Goal: Navigation & Orientation: Understand site structure

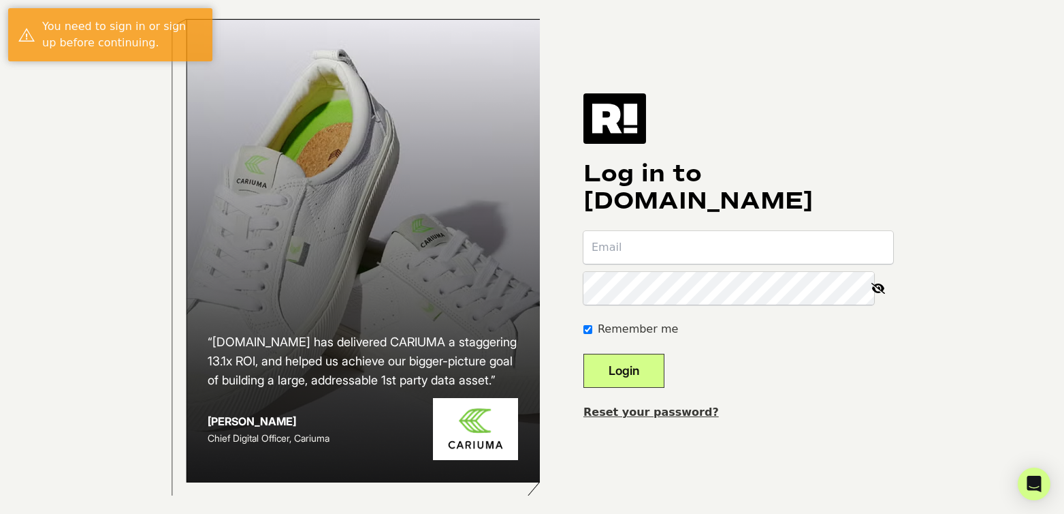
type input "[EMAIL_ADDRESS][DOMAIN_NAME]"
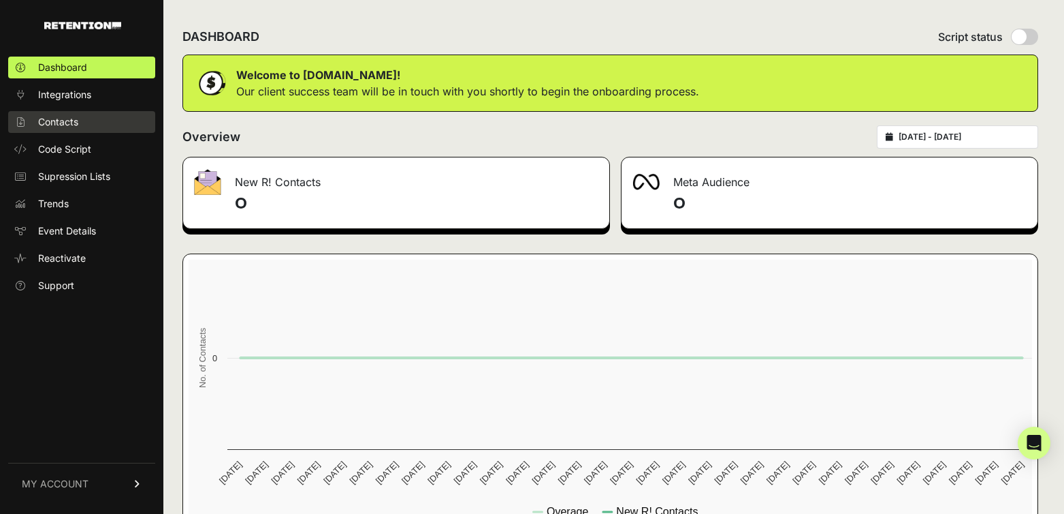
click at [57, 116] on span "Contacts" at bounding box center [58, 122] width 40 height 14
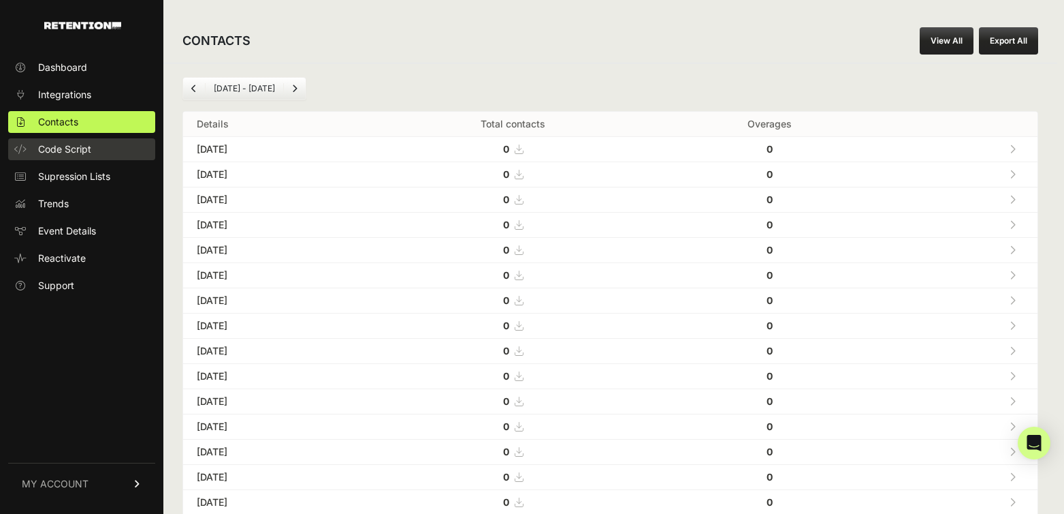
click at [67, 153] on span "Code Script" at bounding box center [64, 149] width 53 height 14
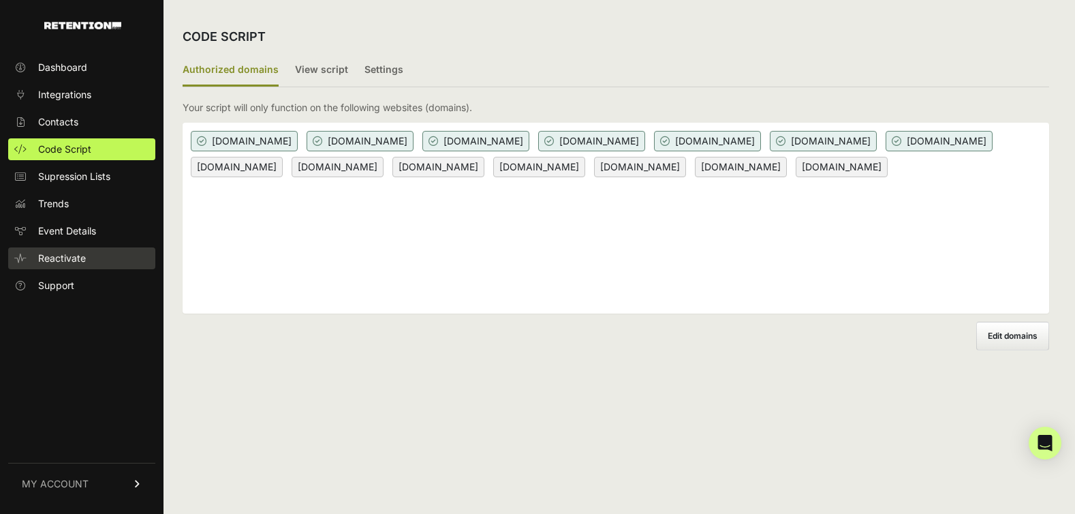
click at [65, 259] on span "Reactivate" at bounding box center [62, 258] width 48 height 14
